Goal: Navigation & Orientation: Find specific page/section

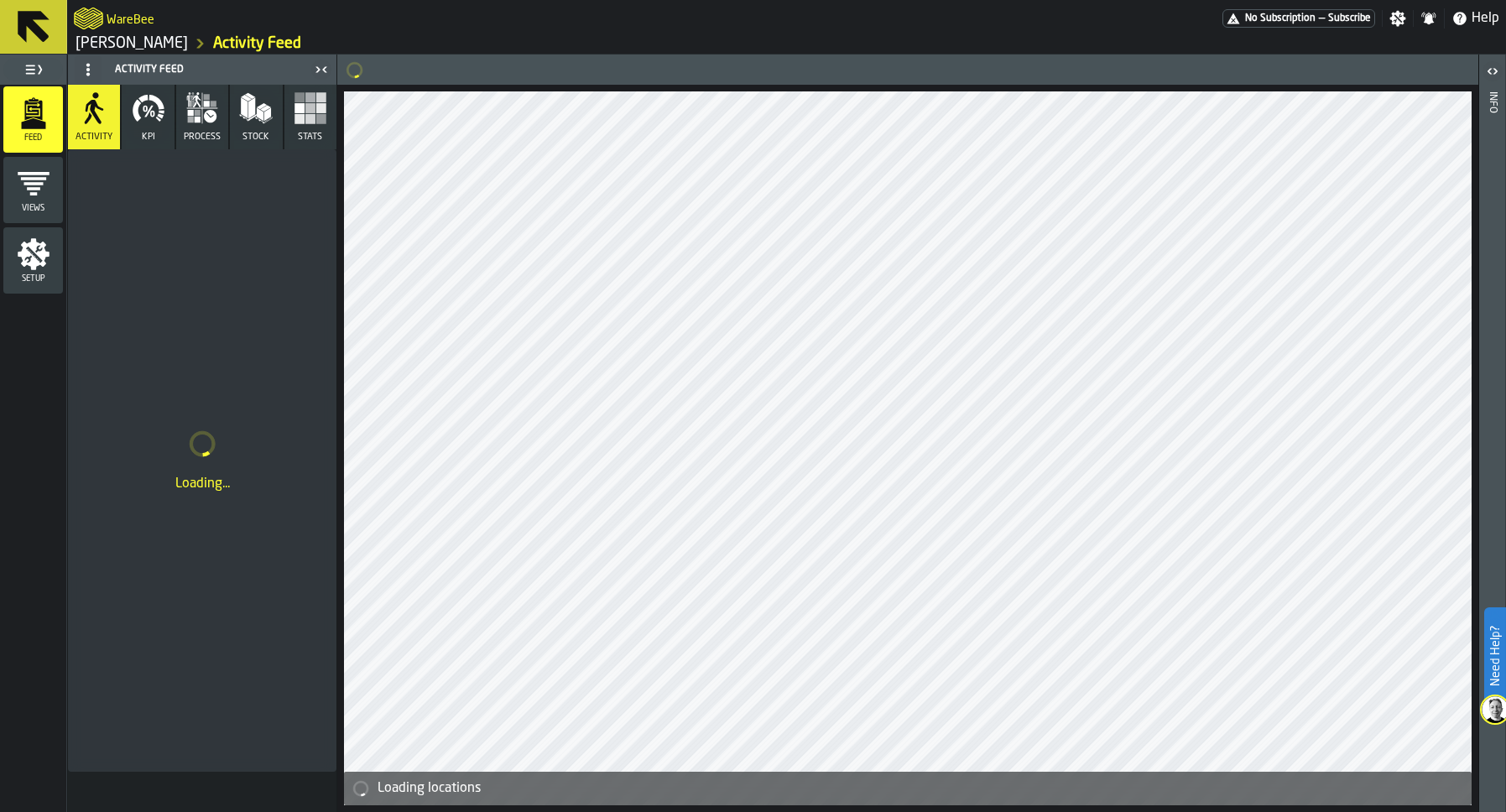
click at [113, 43] on link "[PERSON_NAME]" at bounding box center [132, 43] width 113 height 18
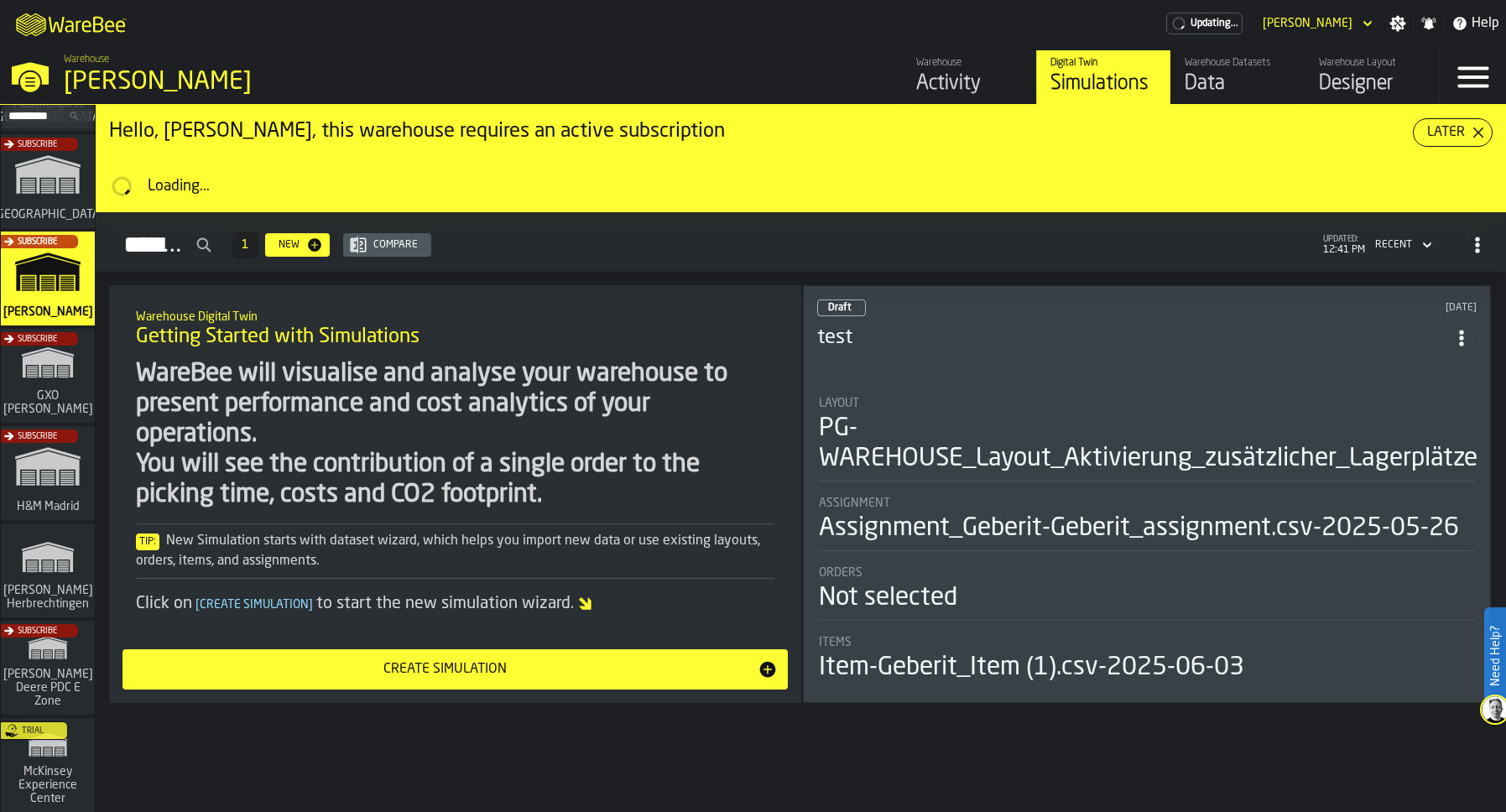
scroll to position [428, 0]
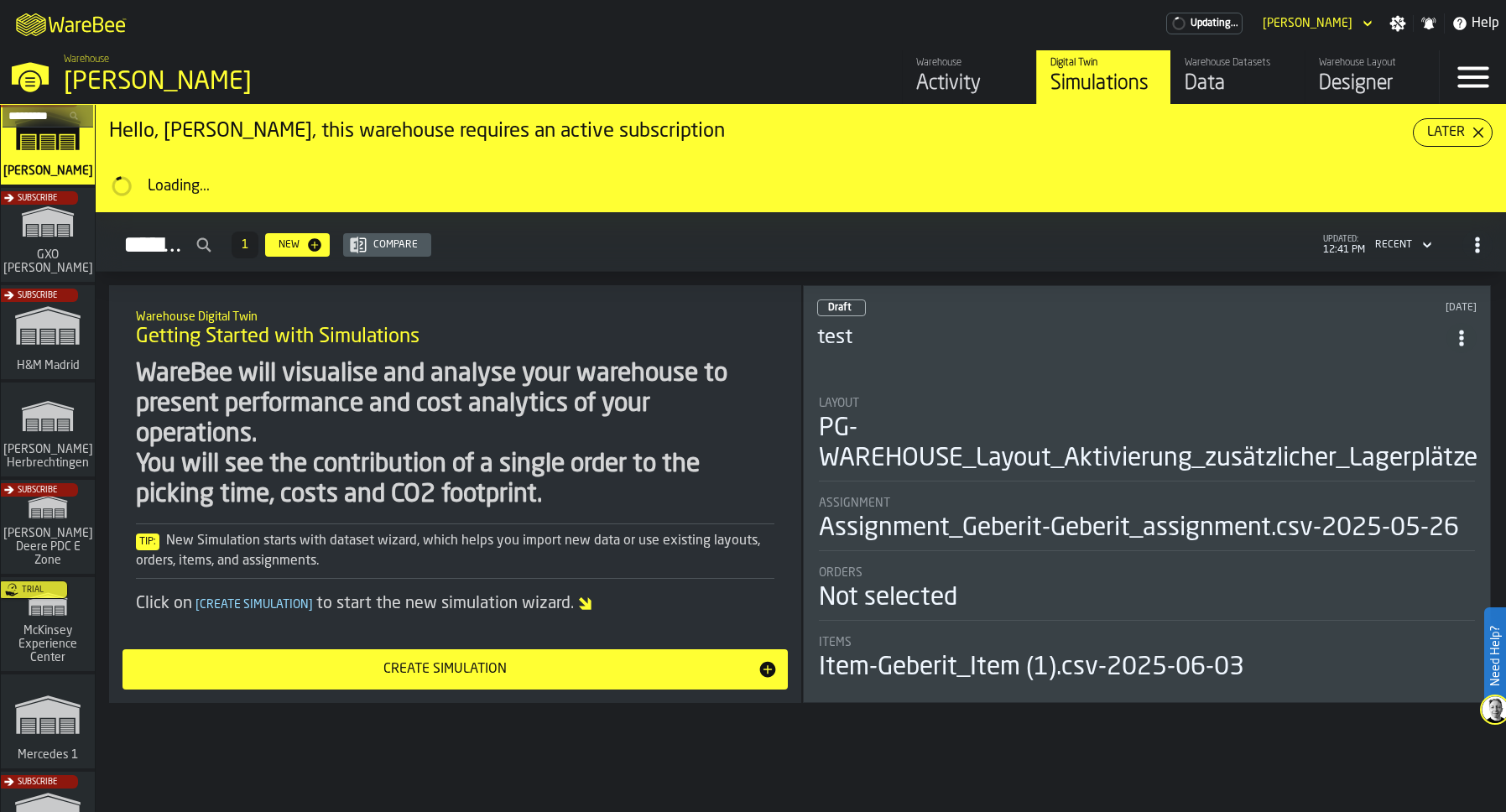
click at [35, 325] on div "Subscribe" at bounding box center [44, 337] width 94 height 97
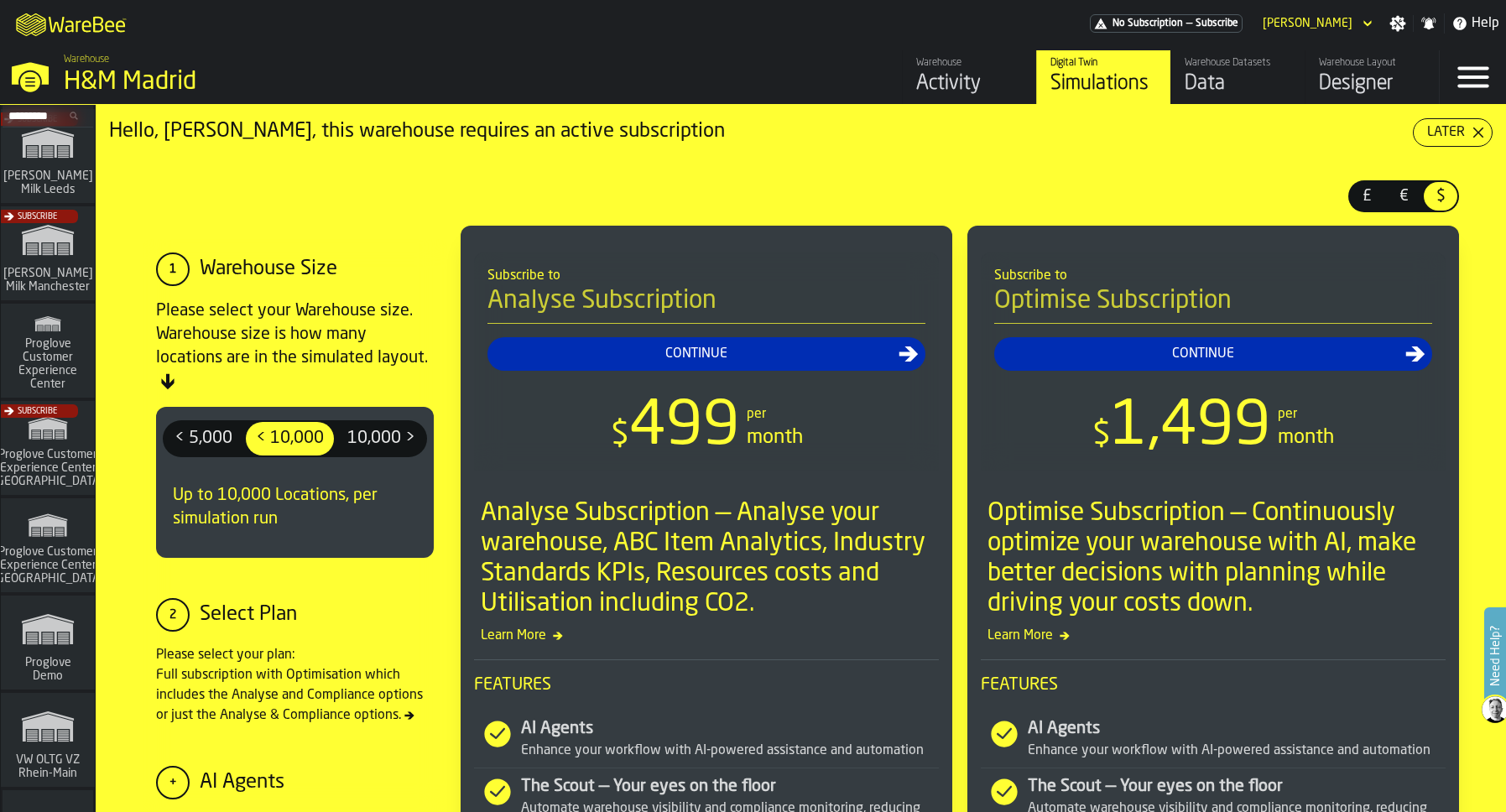
scroll to position [1363, 0]
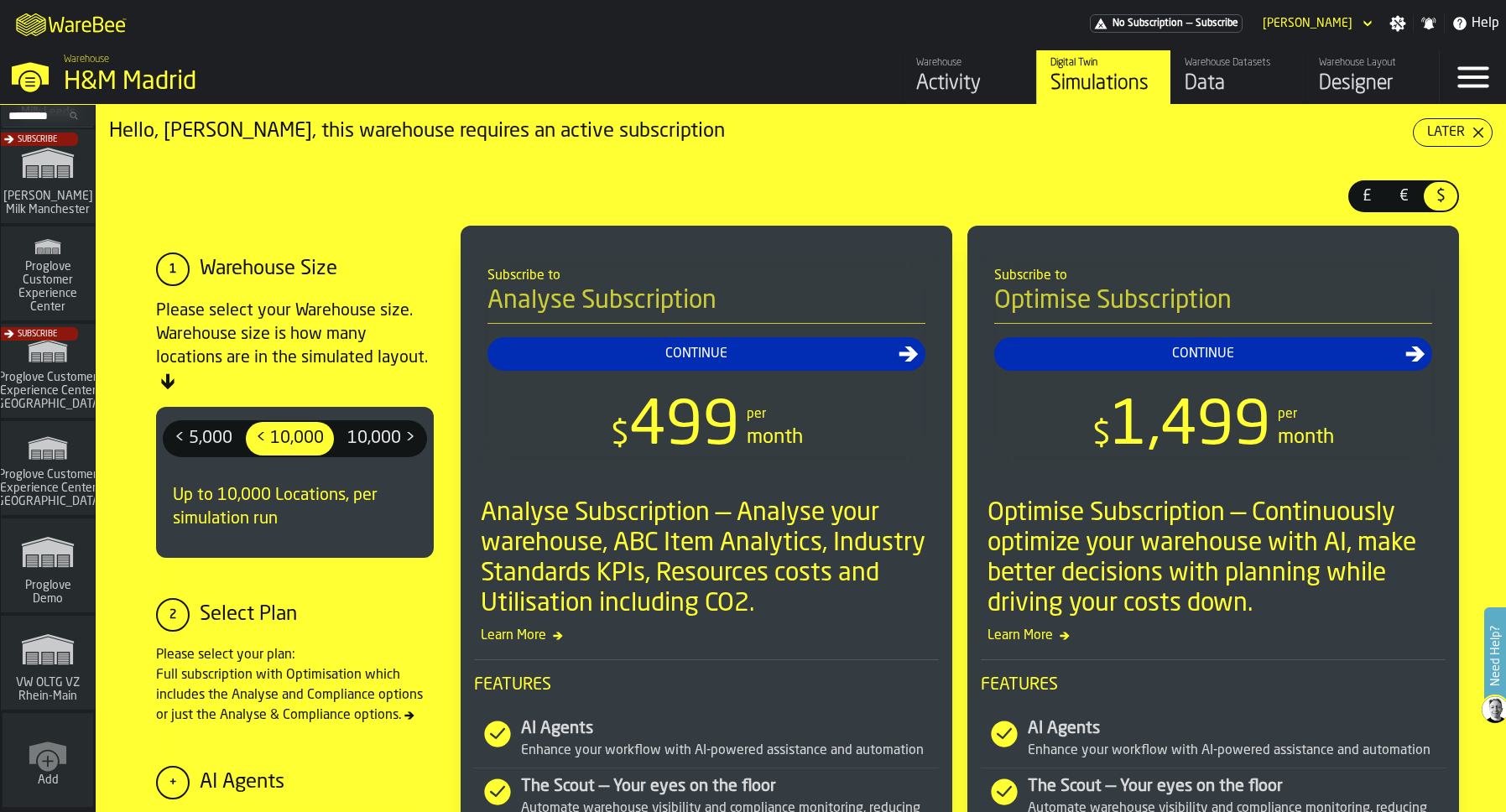
click at [47, 680] on span "VW OLTG VZ Rhein-Main" at bounding box center [48, 689] width 81 height 27
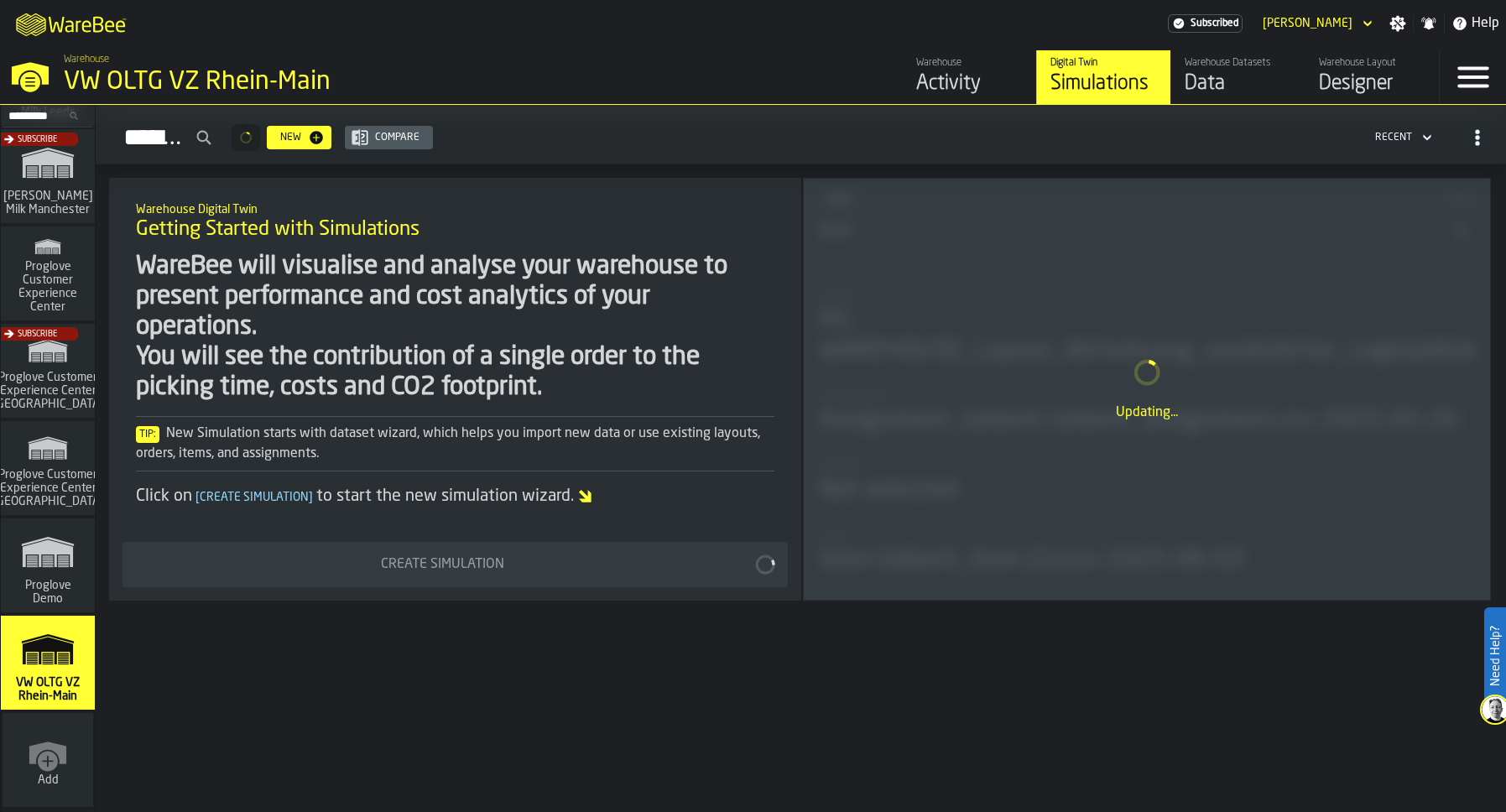
click at [947, 94] on div "Activity" at bounding box center [969, 83] width 107 height 27
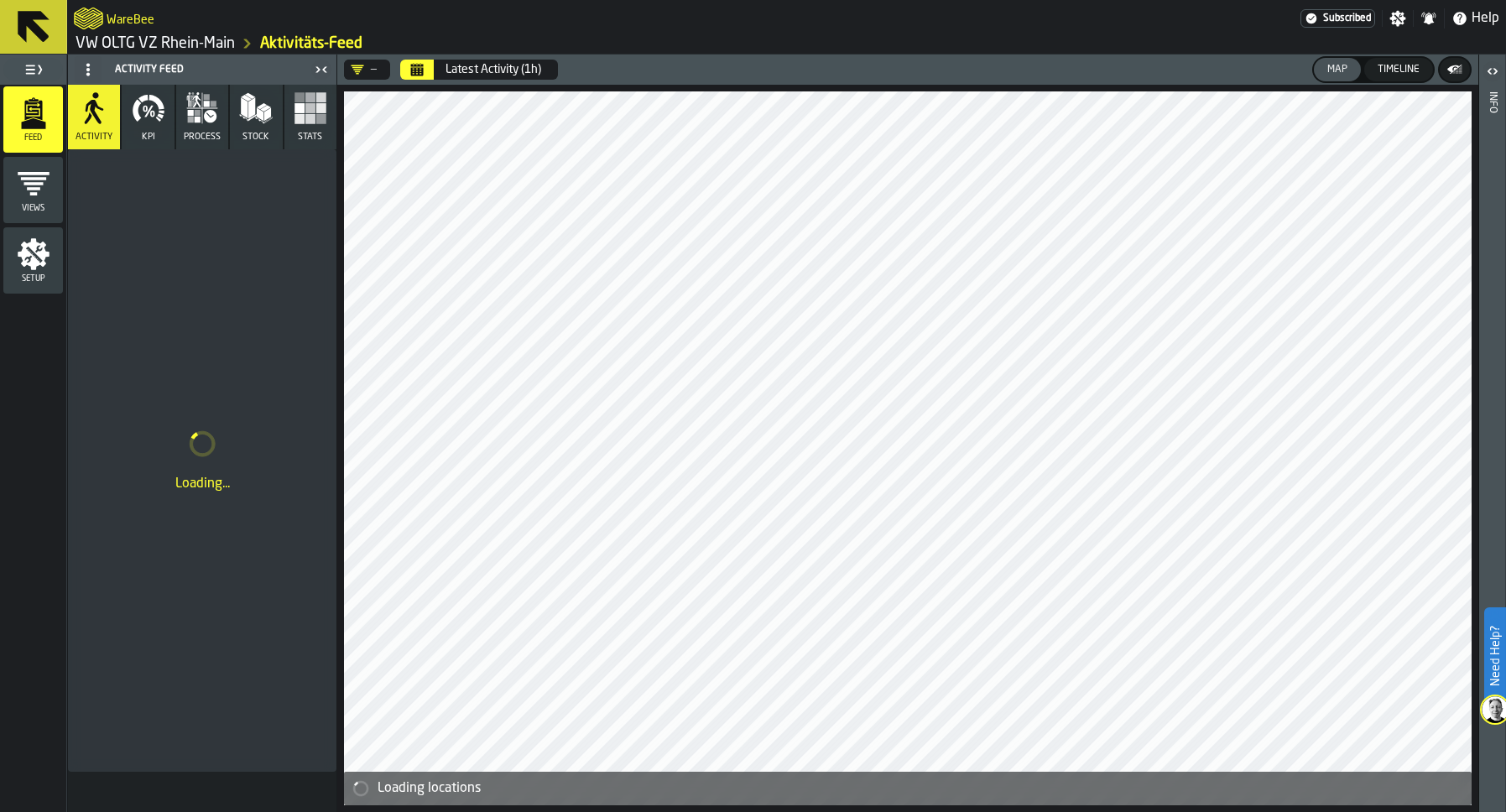
click at [191, 127] on button "process" at bounding box center [202, 117] width 52 height 65
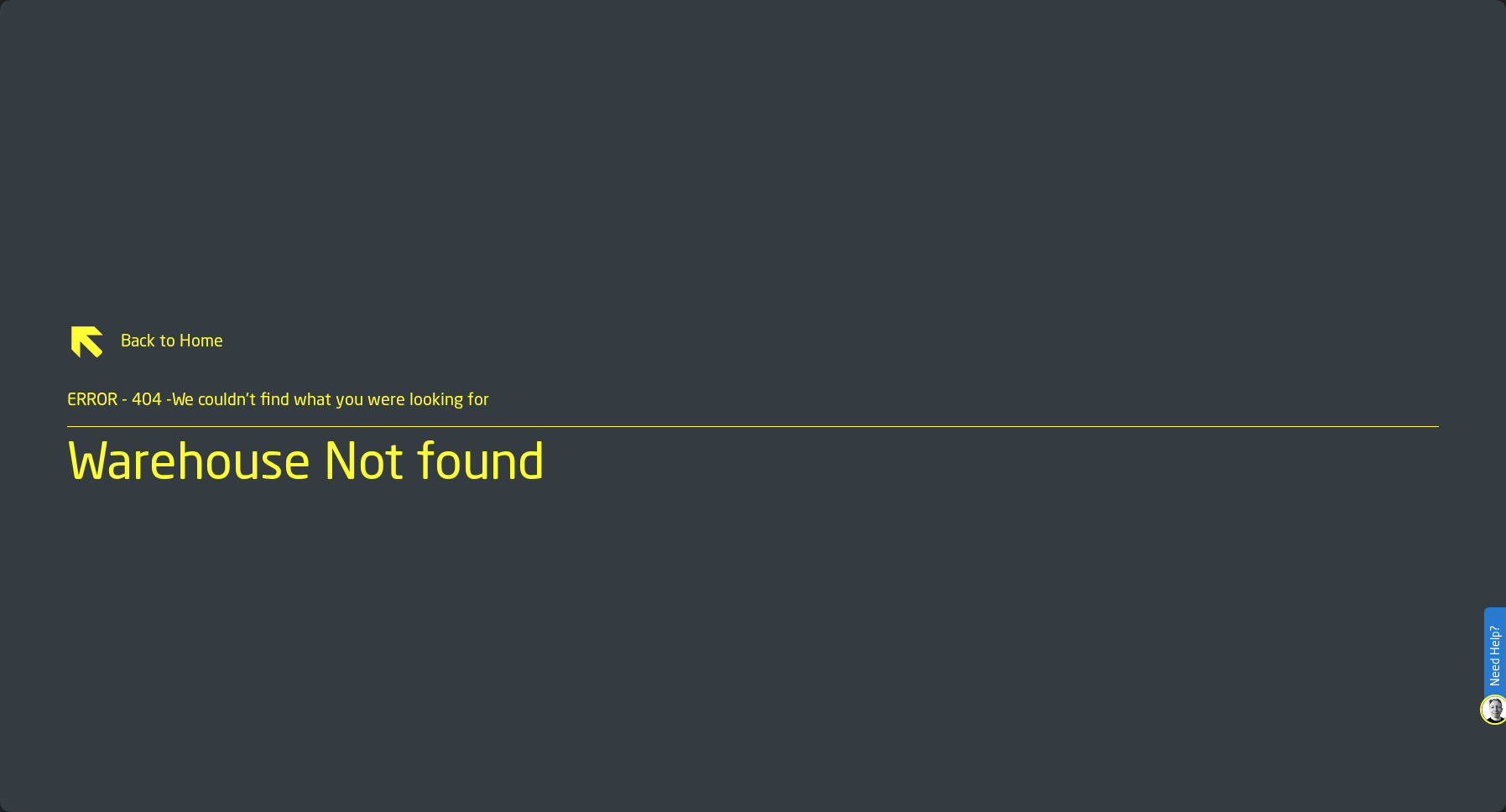
click at [93, 326] on icon "link-to-/" at bounding box center [87, 342] width 41 height 41
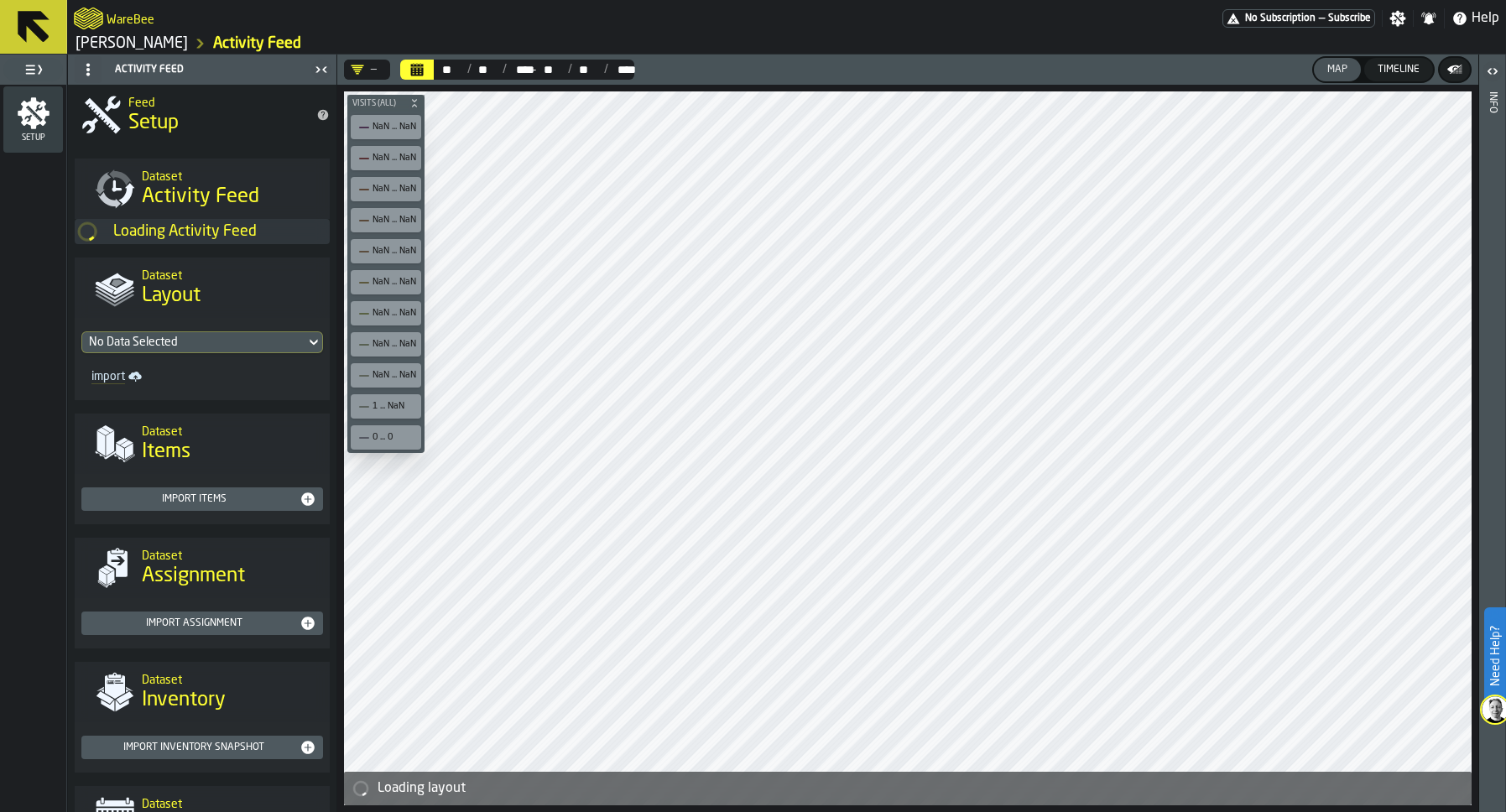
click at [47, 29] on icon at bounding box center [34, 27] width 41 height 41
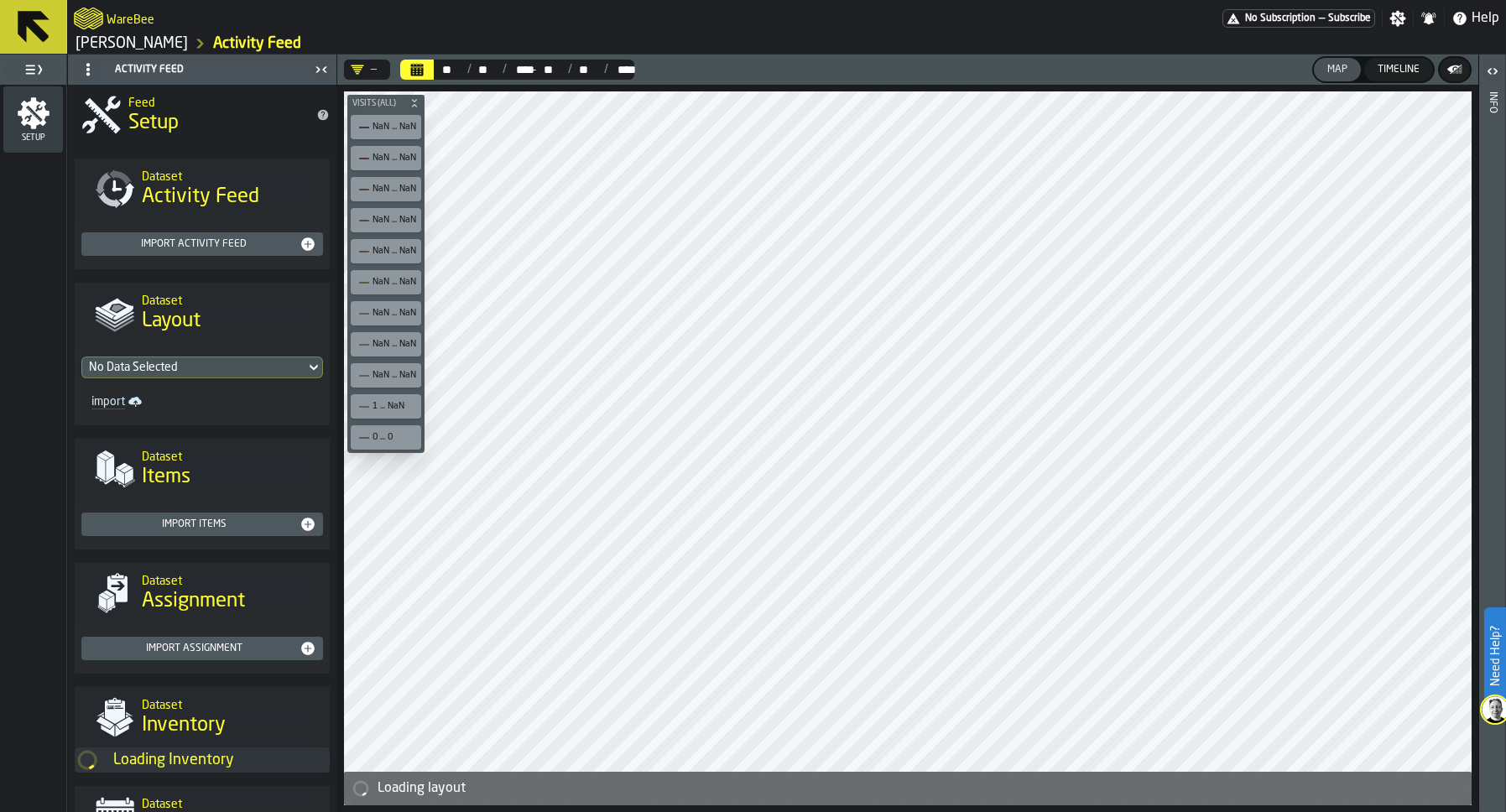
click at [115, 41] on link "[PERSON_NAME]" at bounding box center [132, 43] width 113 height 18
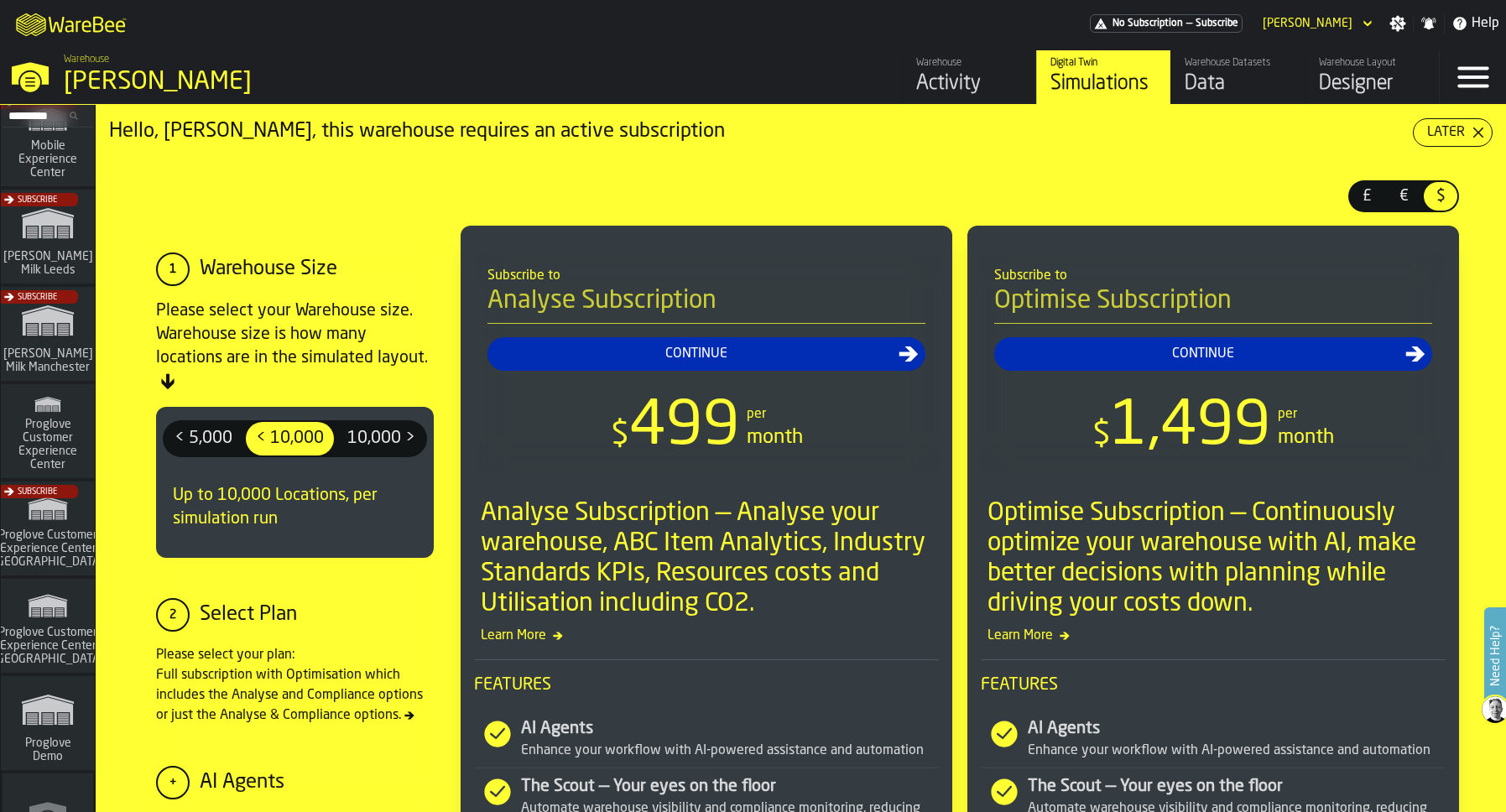
scroll to position [1363, 0]
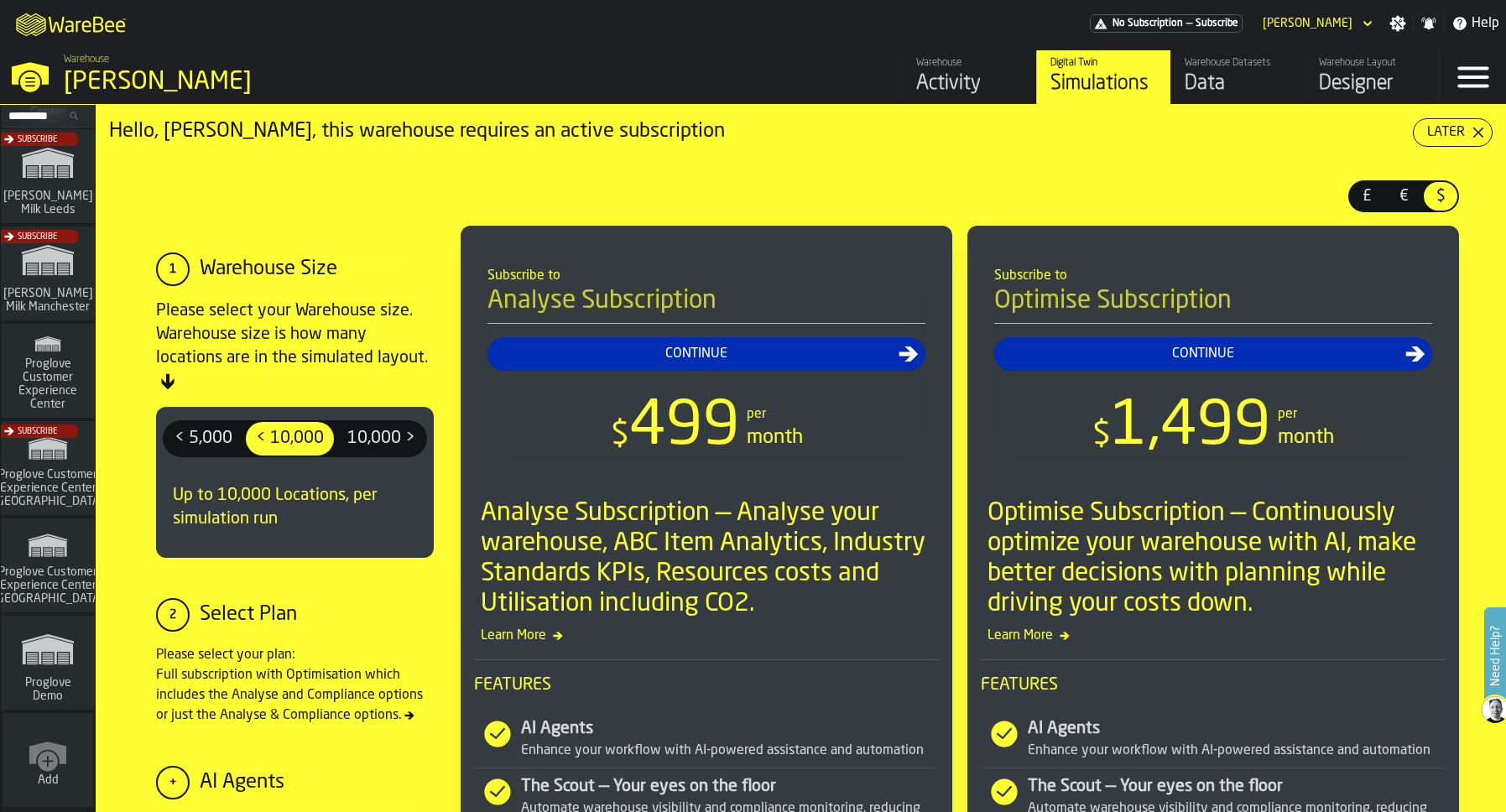
click at [669, 27] on div "M A K I N G W A R E H O U S E S M O R E EF F I C I E N T No Subscription — Subs…" at bounding box center [753, 23] width 1506 height 47
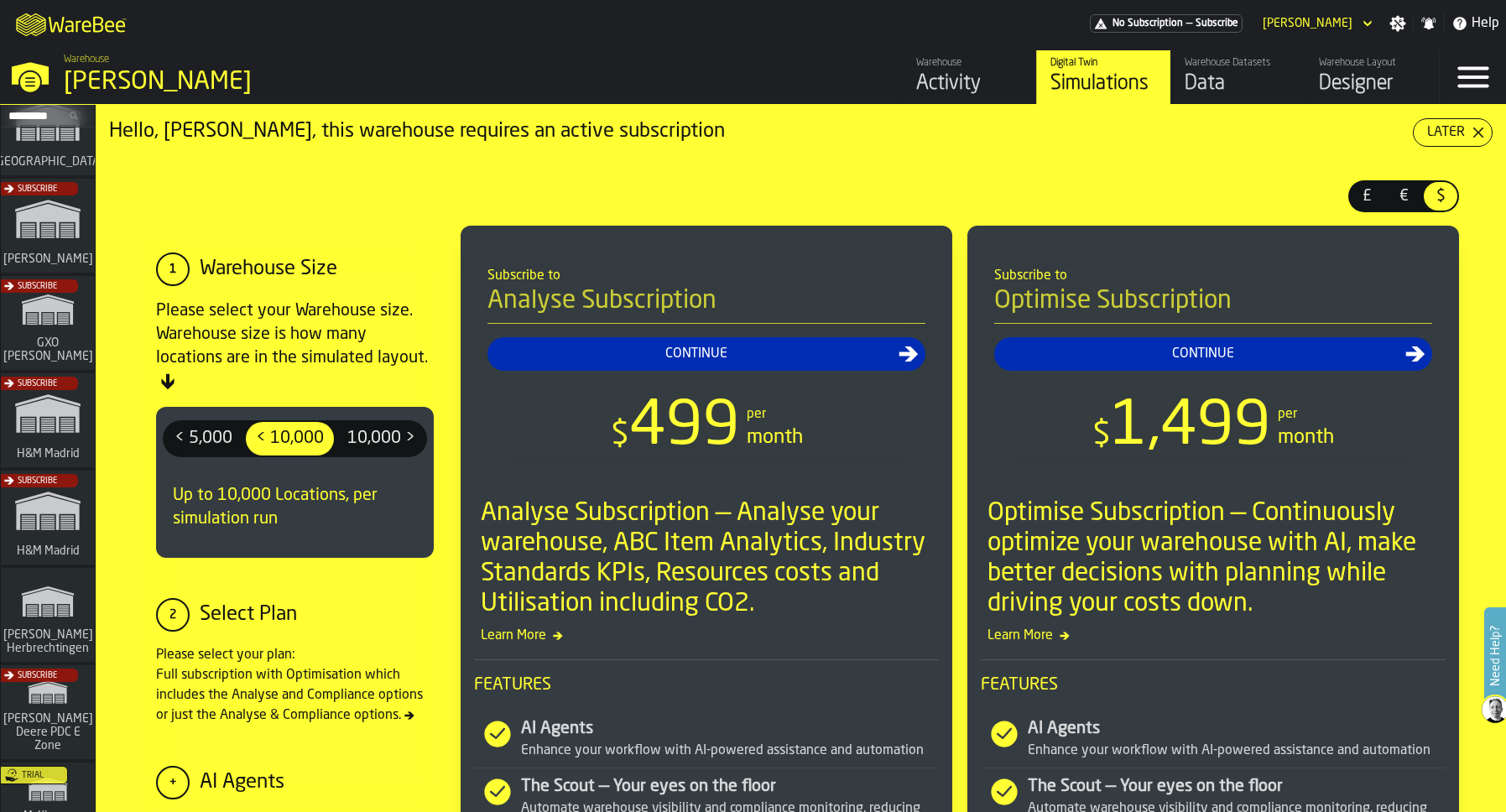
scroll to position [337, 0]
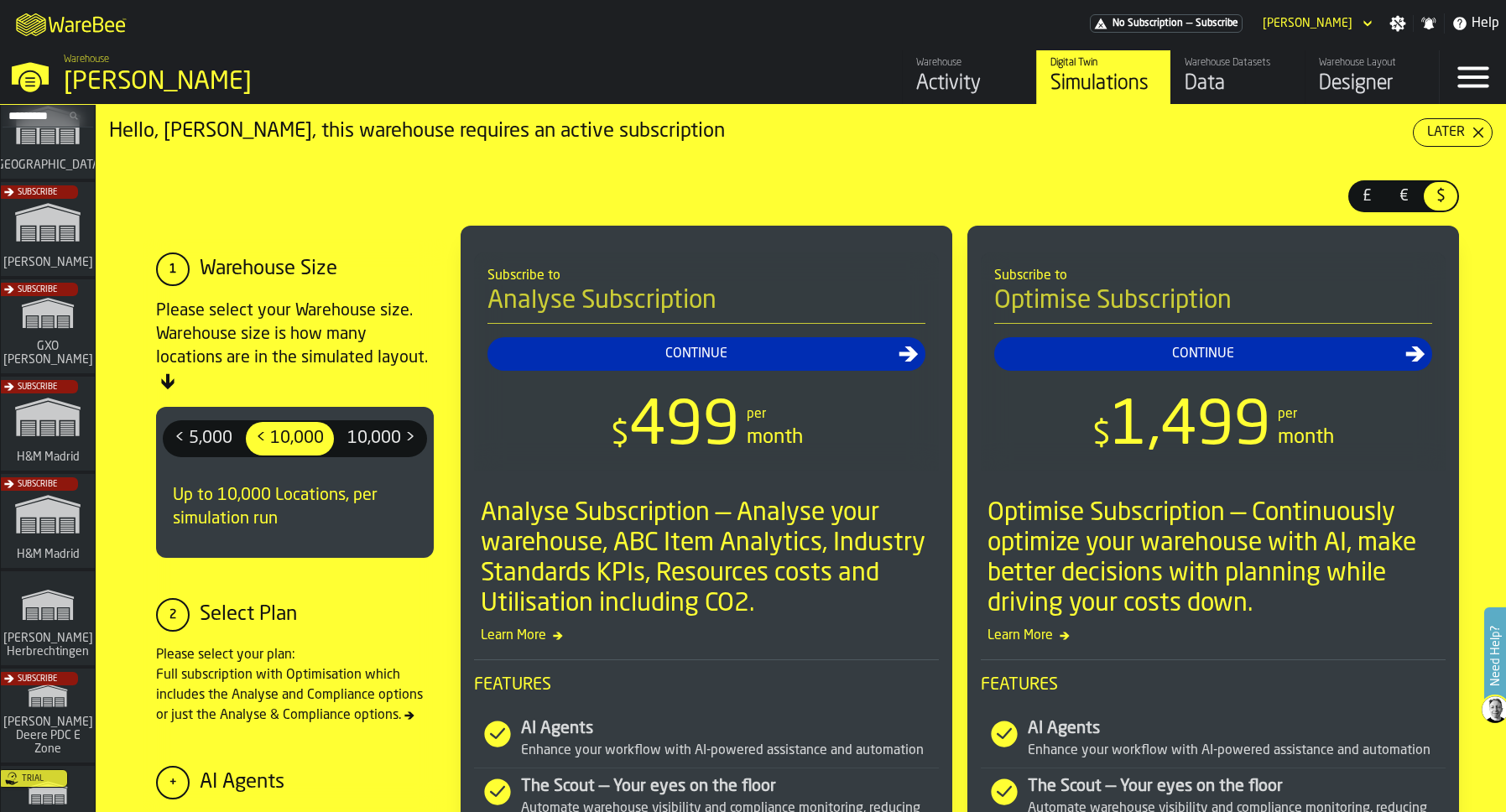
click at [53, 111] on input "Search..." at bounding box center [48, 115] width 87 height 18
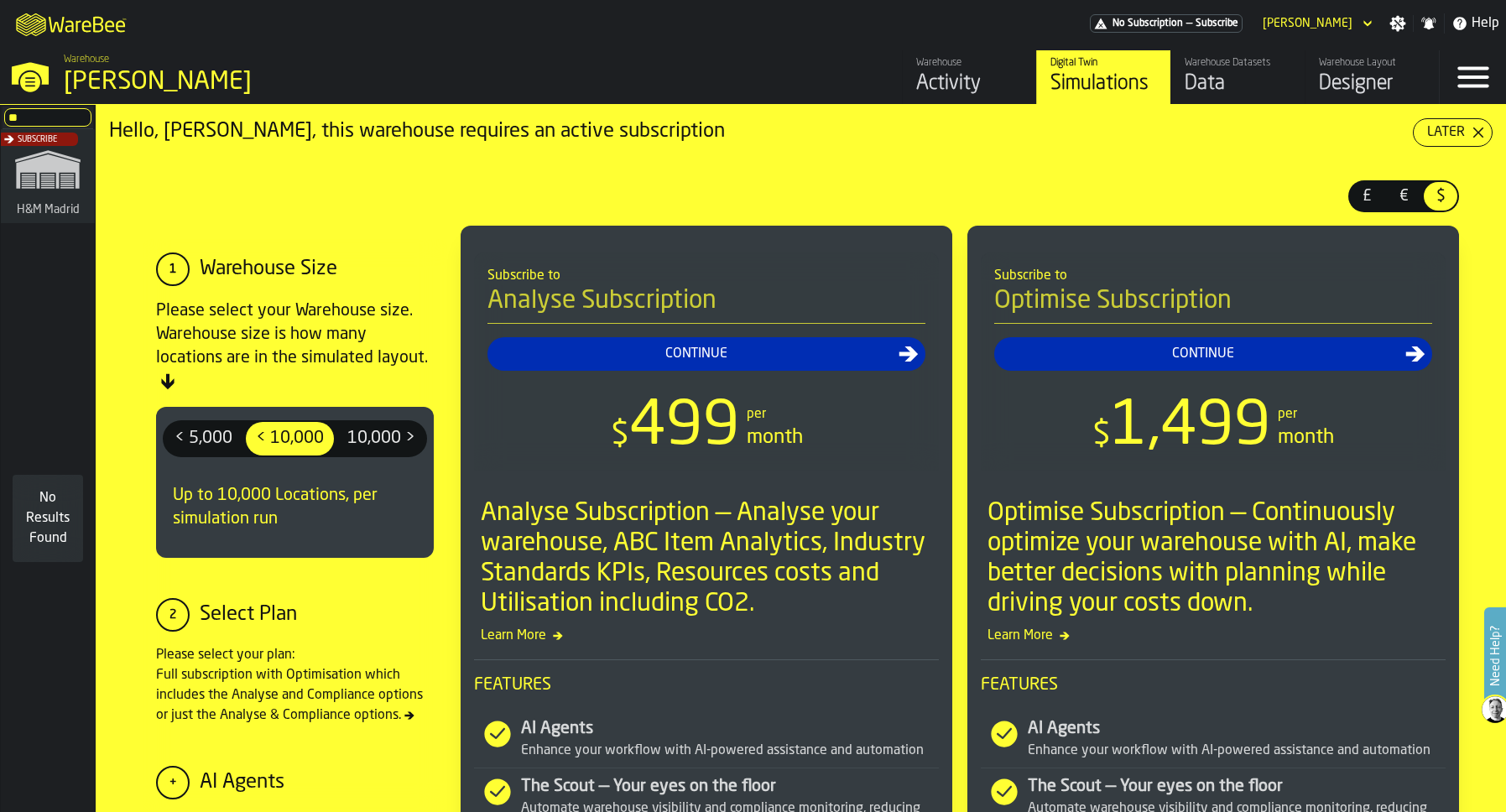
scroll to position [0, 0]
type input "*****"
click at [783, 78] on div "Warehouse Activity Digital Twin Simulations Warehouse Datasets Data Warehouse L…" at bounding box center [1079, 77] width 720 height 54
